Goal: Task Accomplishment & Management: Manage account settings

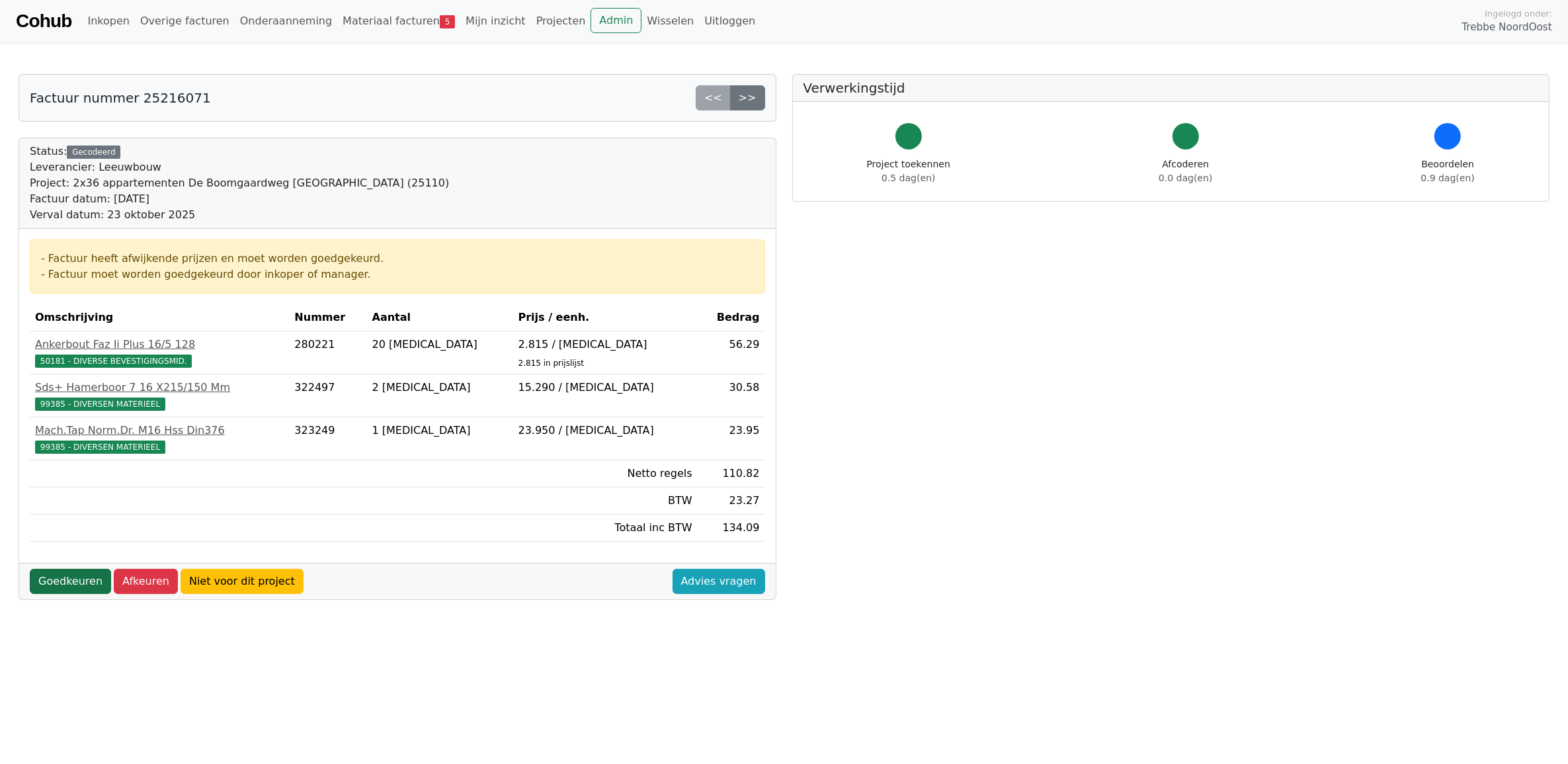
click at [65, 589] on link "Goedkeuren" at bounding box center [70, 581] width 82 height 25
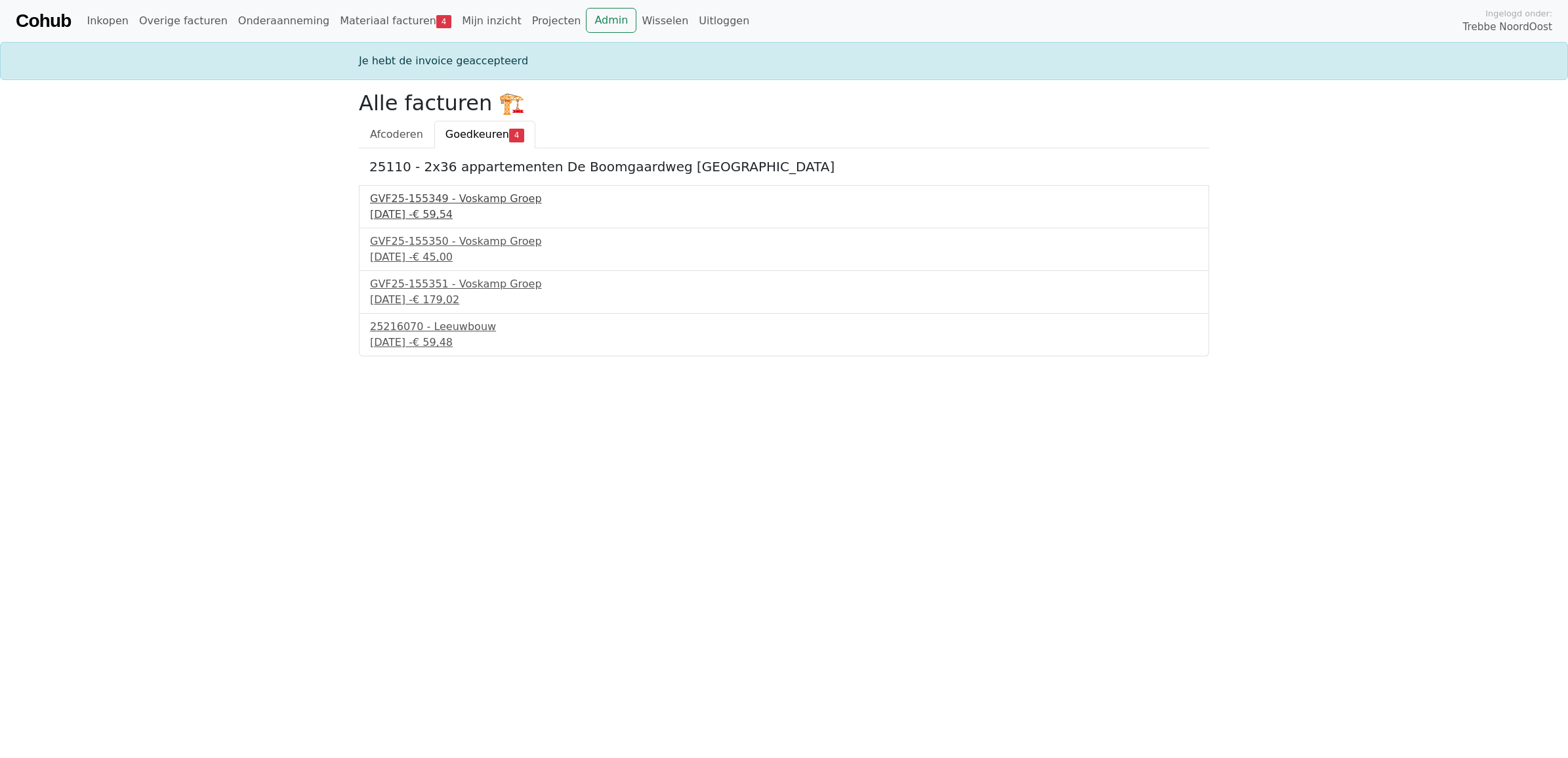
click at [437, 198] on div "GVF25-155349 - Voskamp Groep" at bounding box center [784, 199] width 828 height 16
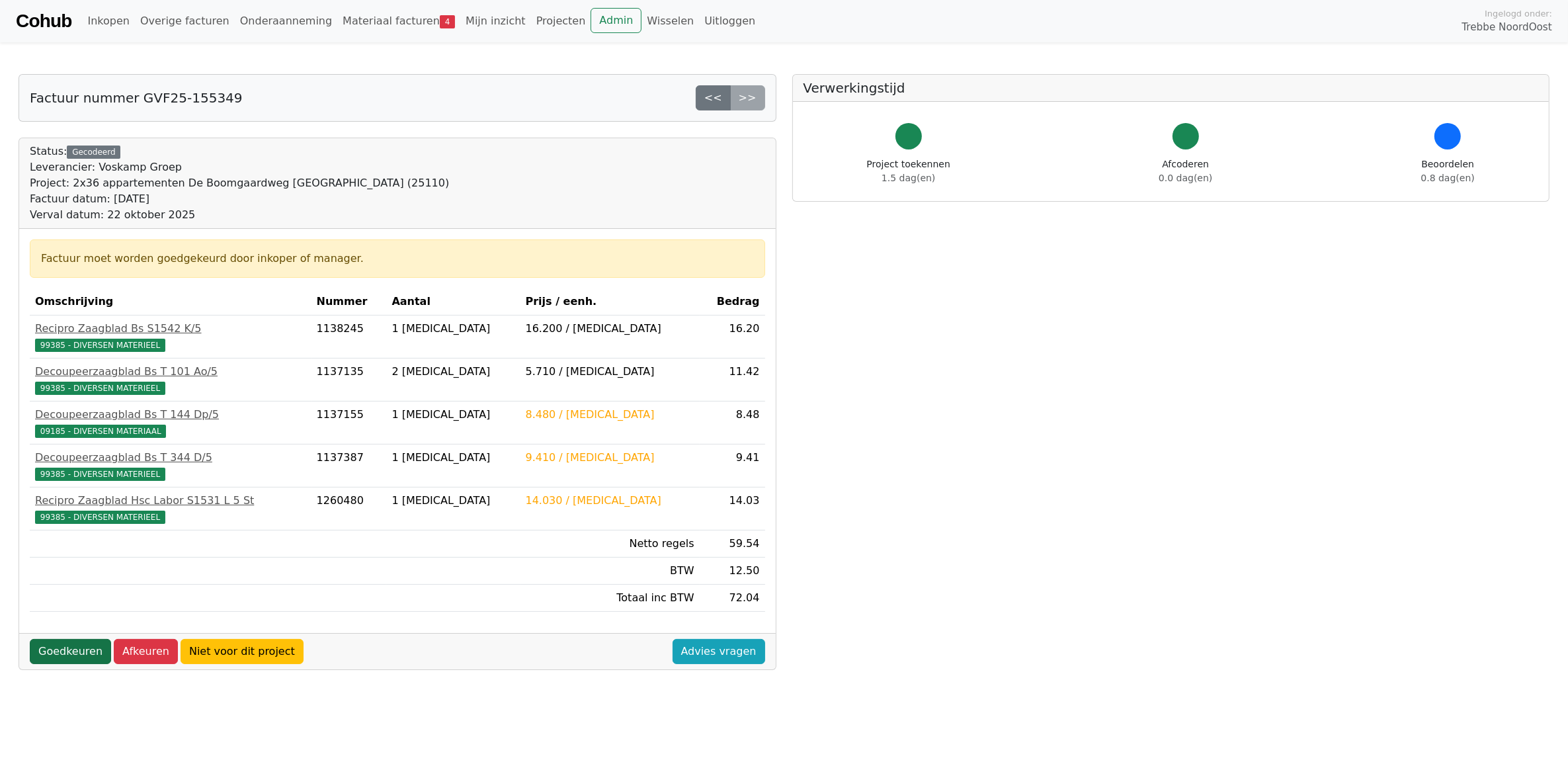
click at [71, 659] on link "Goedkeuren" at bounding box center [70, 652] width 82 height 25
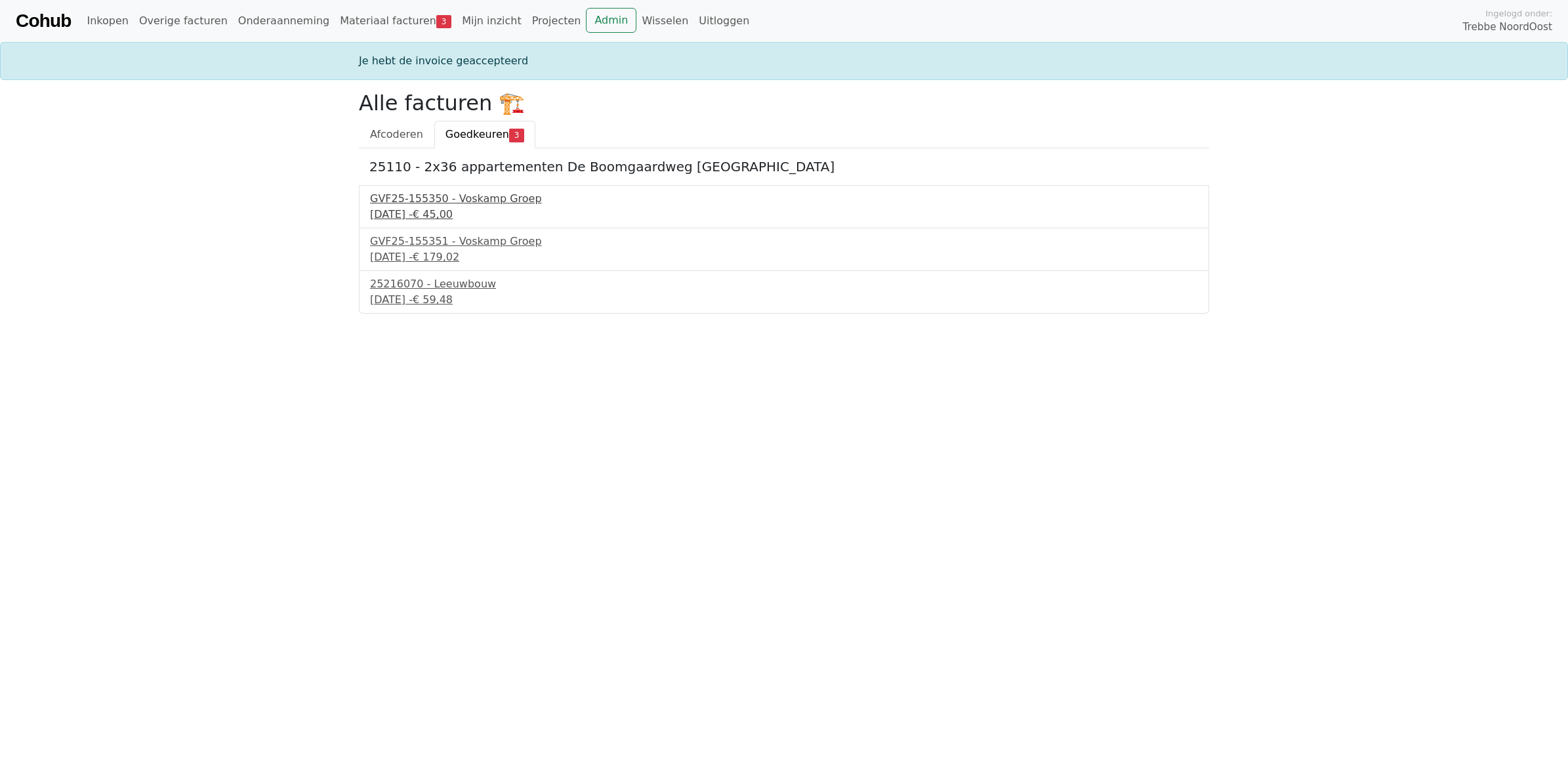
click at [444, 205] on div "GVF25-155350 - Voskamp Groep" at bounding box center [784, 199] width 828 height 16
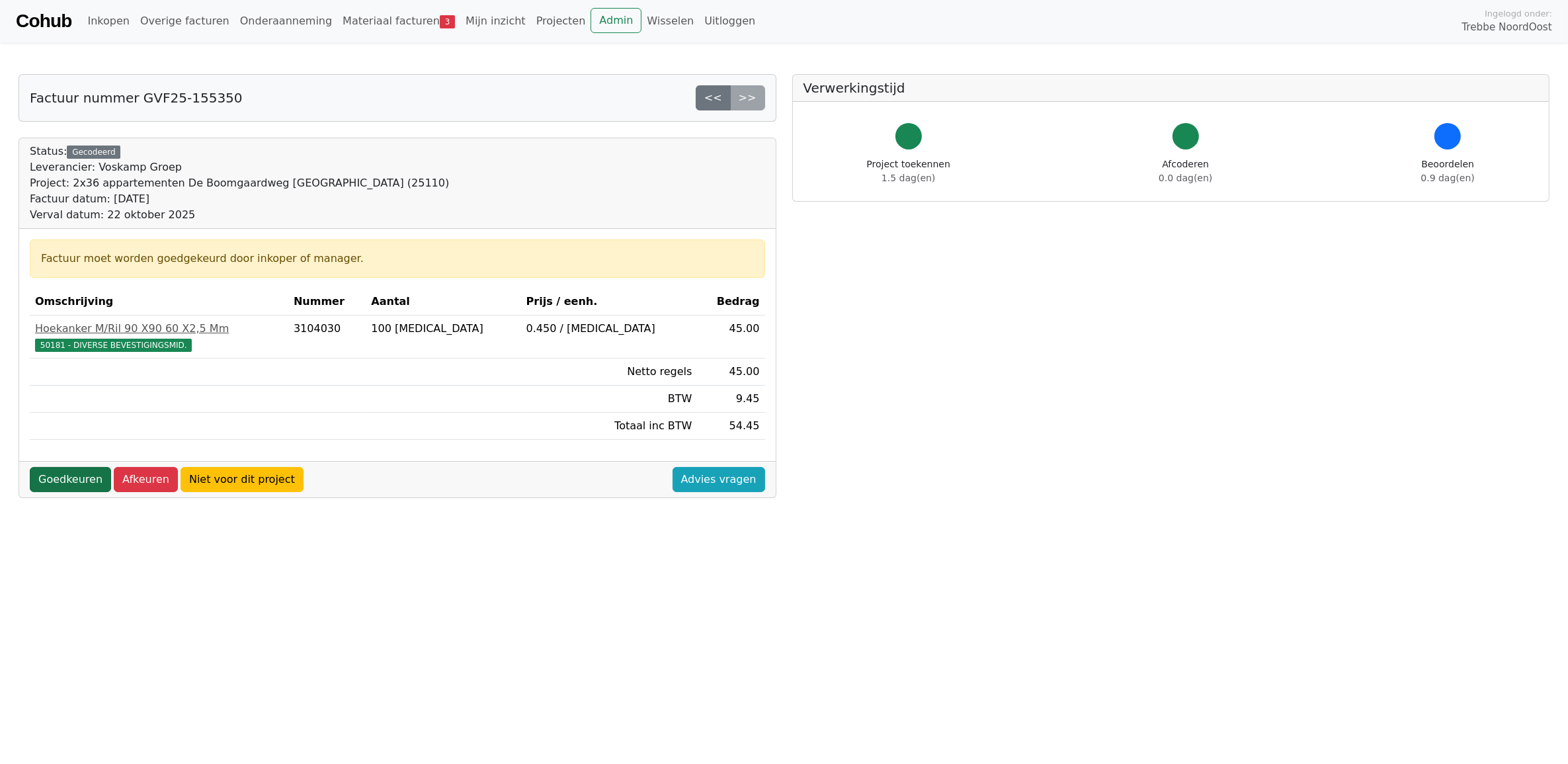
click at [84, 477] on link "Goedkeuren" at bounding box center [70, 480] width 82 height 25
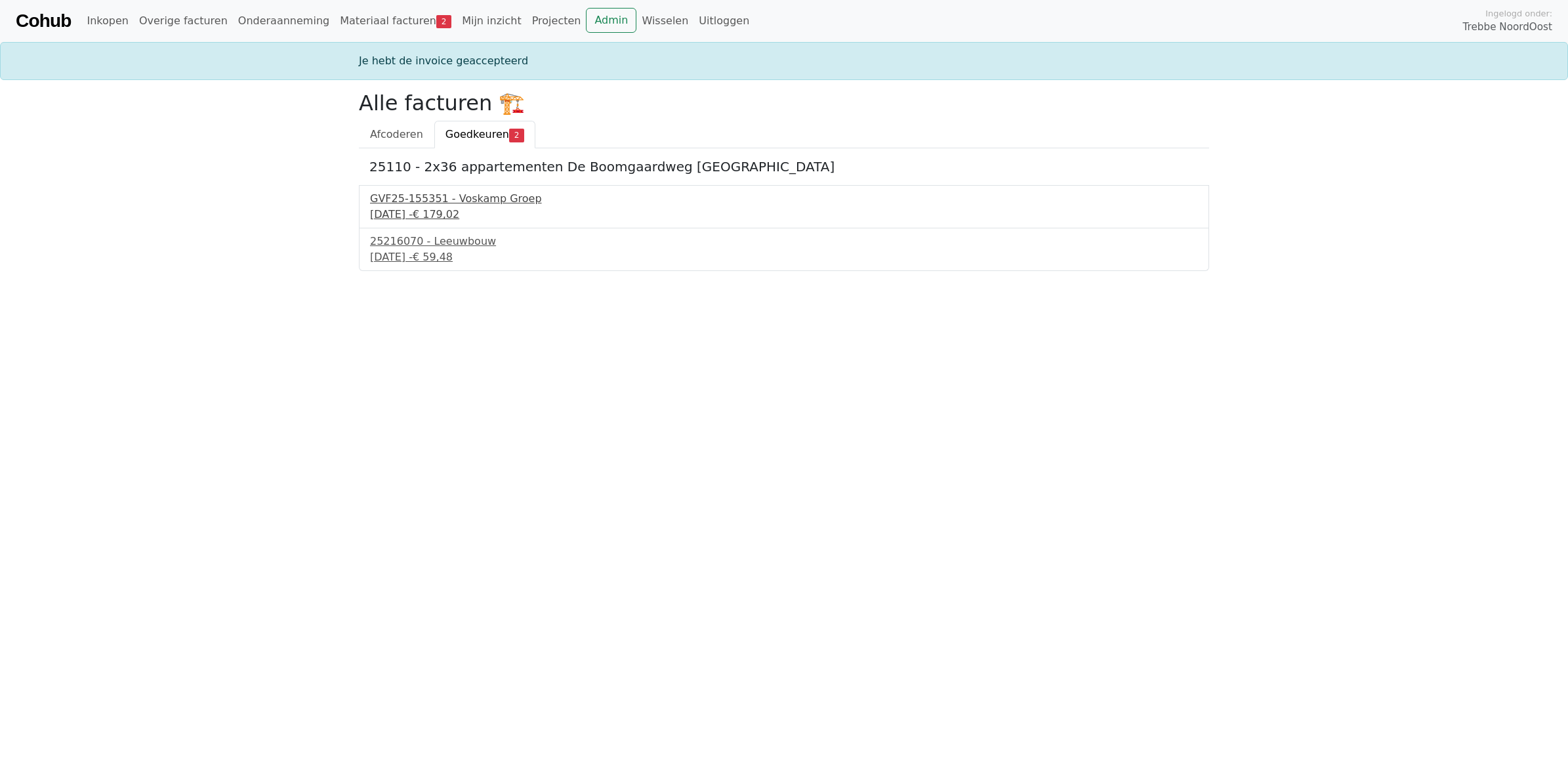
click at [437, 209] on div "[DATE] - € 179,02" at bounding box center [784, 214] width 828 height 16
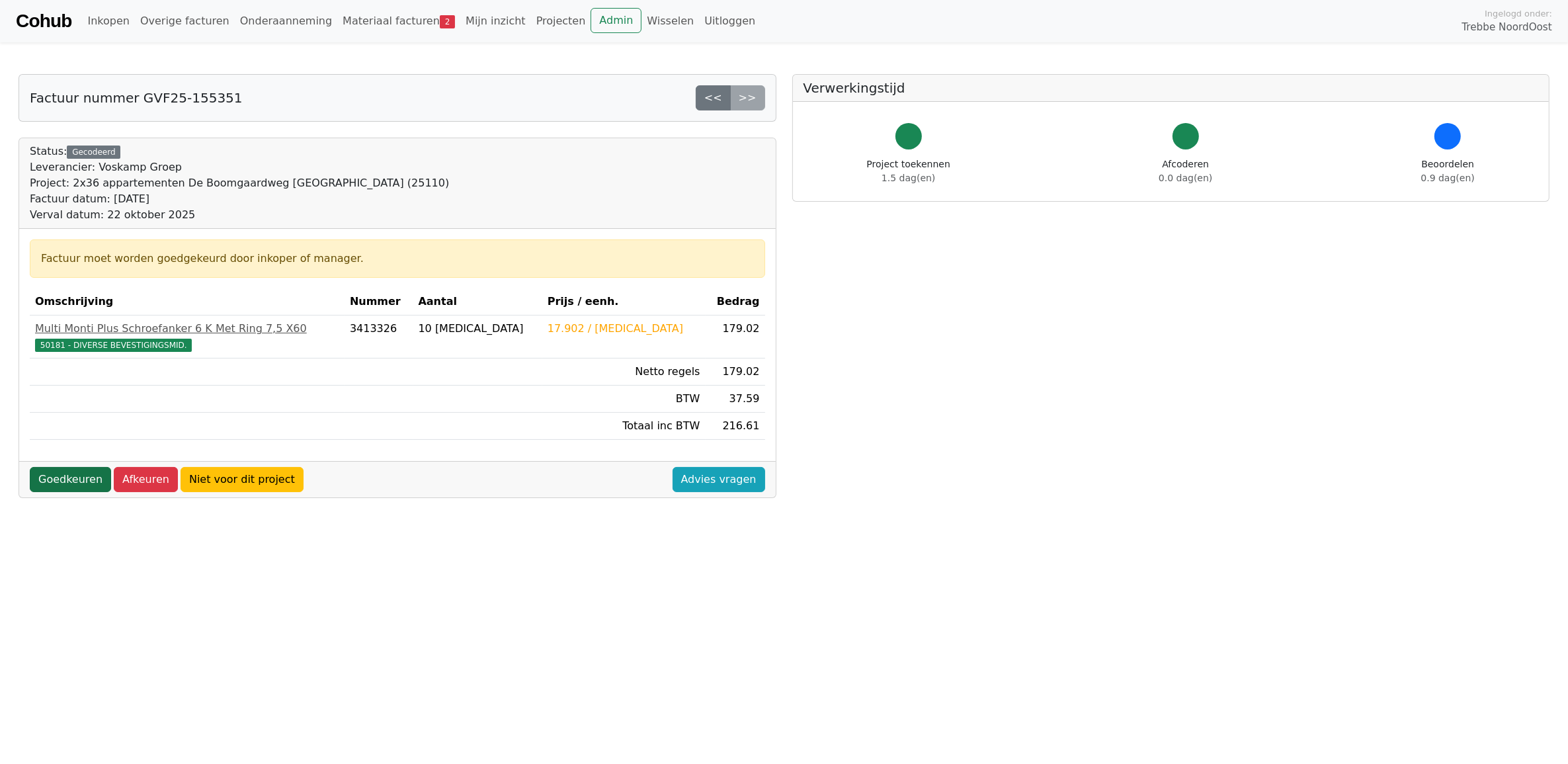
click at [63, 484] on link "Goedkeuren" at bounding box center [70, 480] width 82 height 25
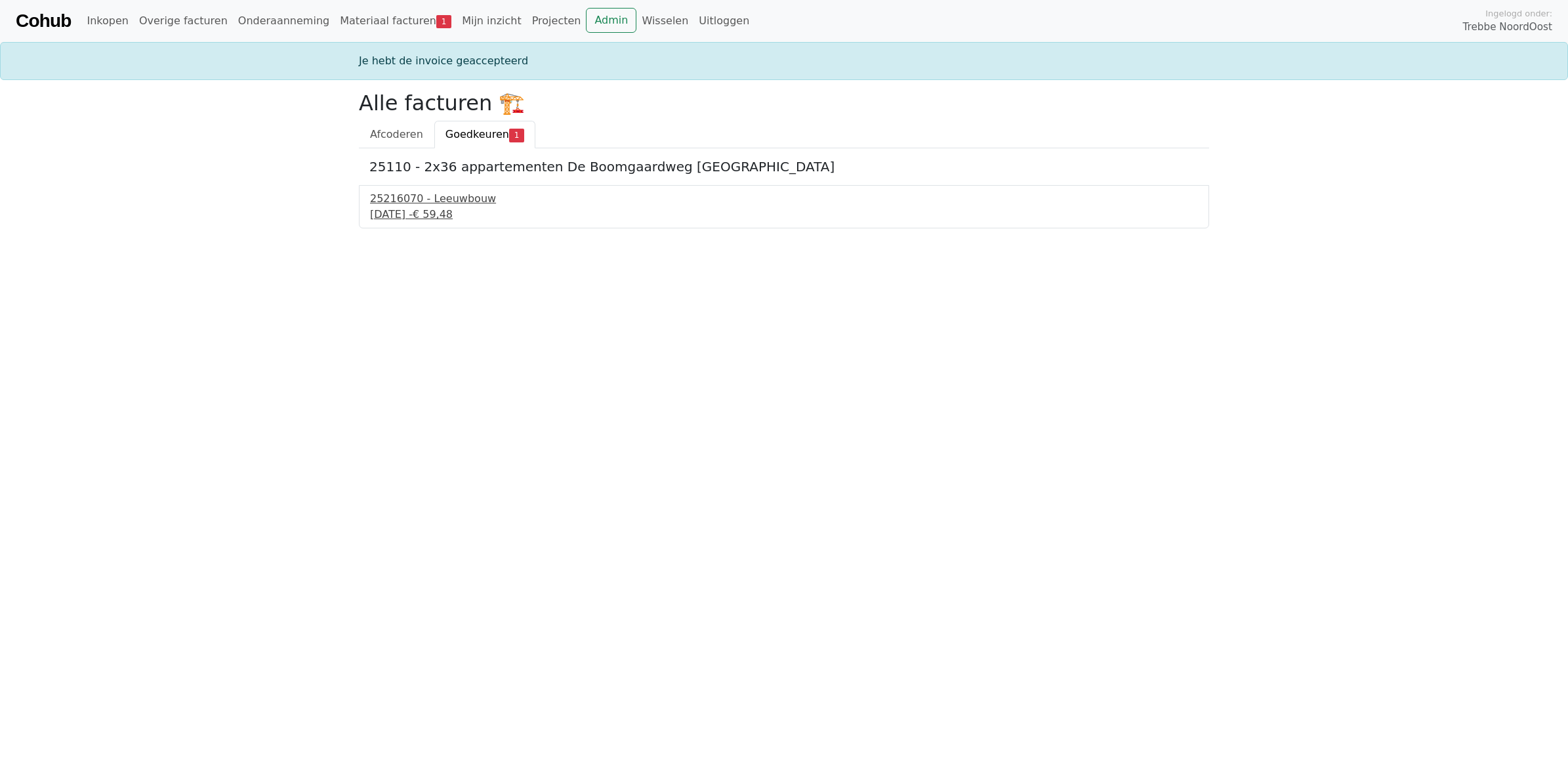
click at [431, 214] on div "23 september 2025 - € 59,48" at bounding box center [784, 214] width 828 height 16
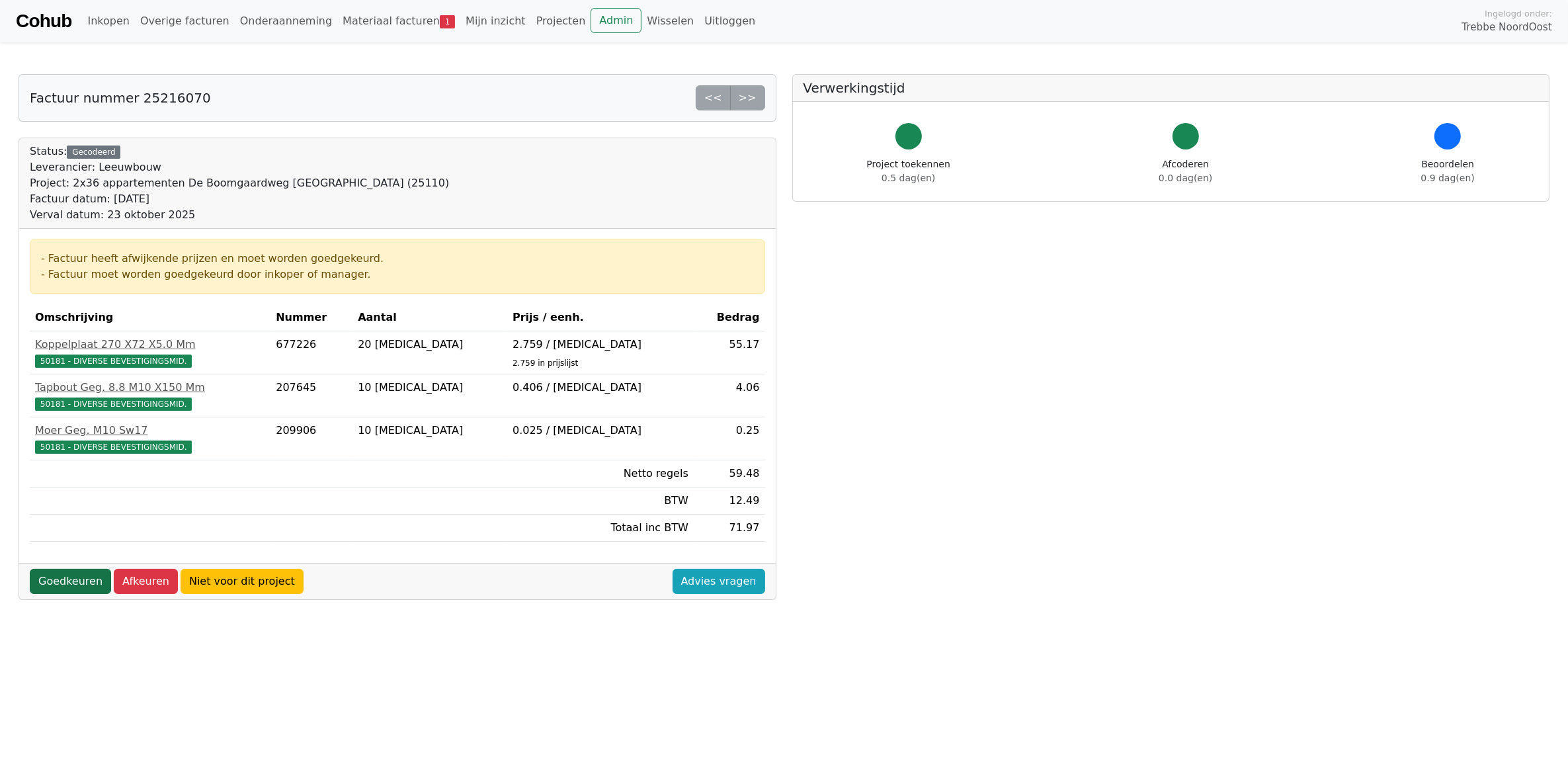
click at [62, 583] on link "Goedkeuren" at bounding box center [70, 581] width 82 height 25
